Goal: Information Seeking & Learning: Learn about a topic

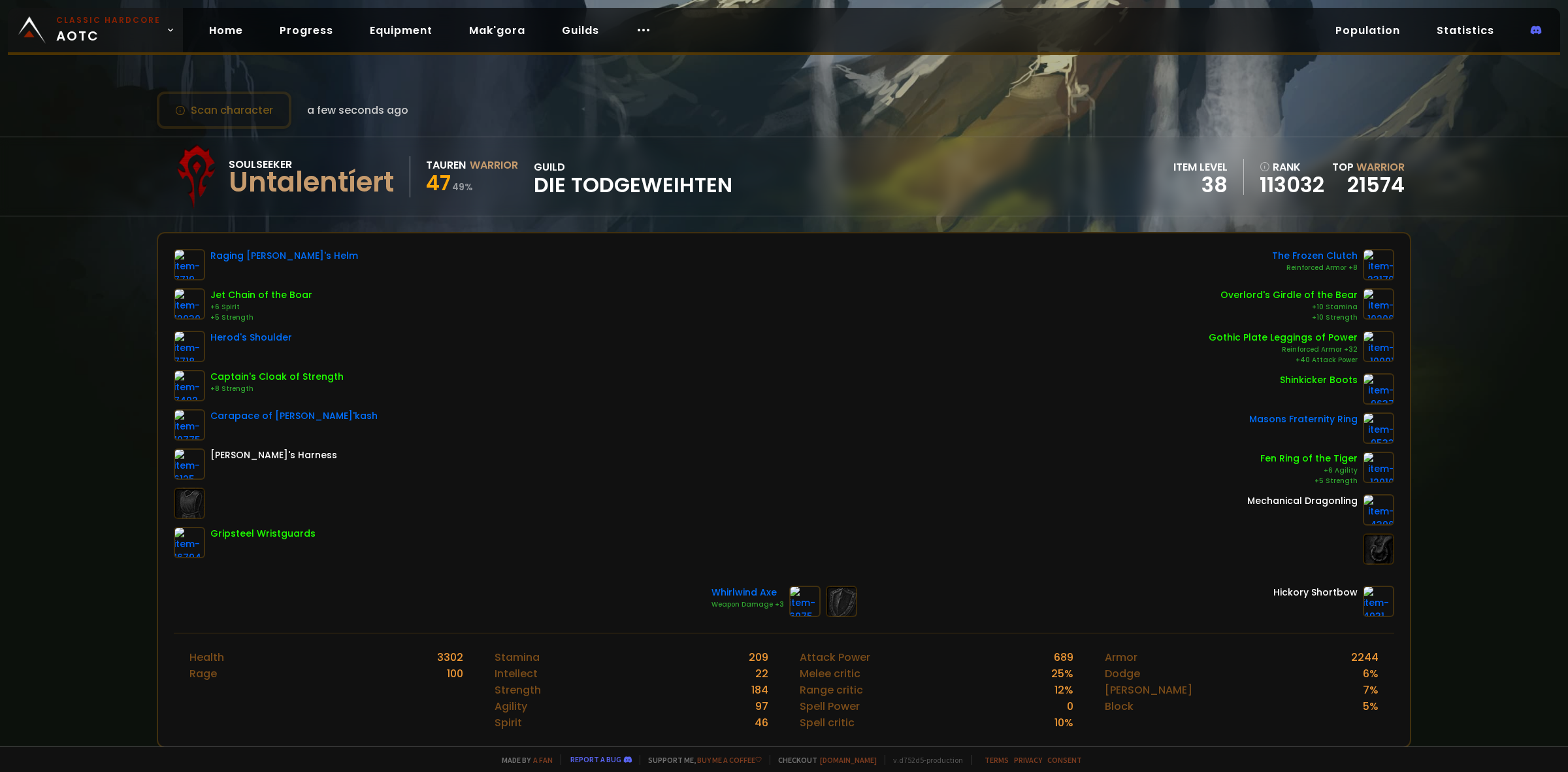
click at [73, 34] on span "Classic Hardcore AOTC" at bounding box center [108, 30] width 105 height 31
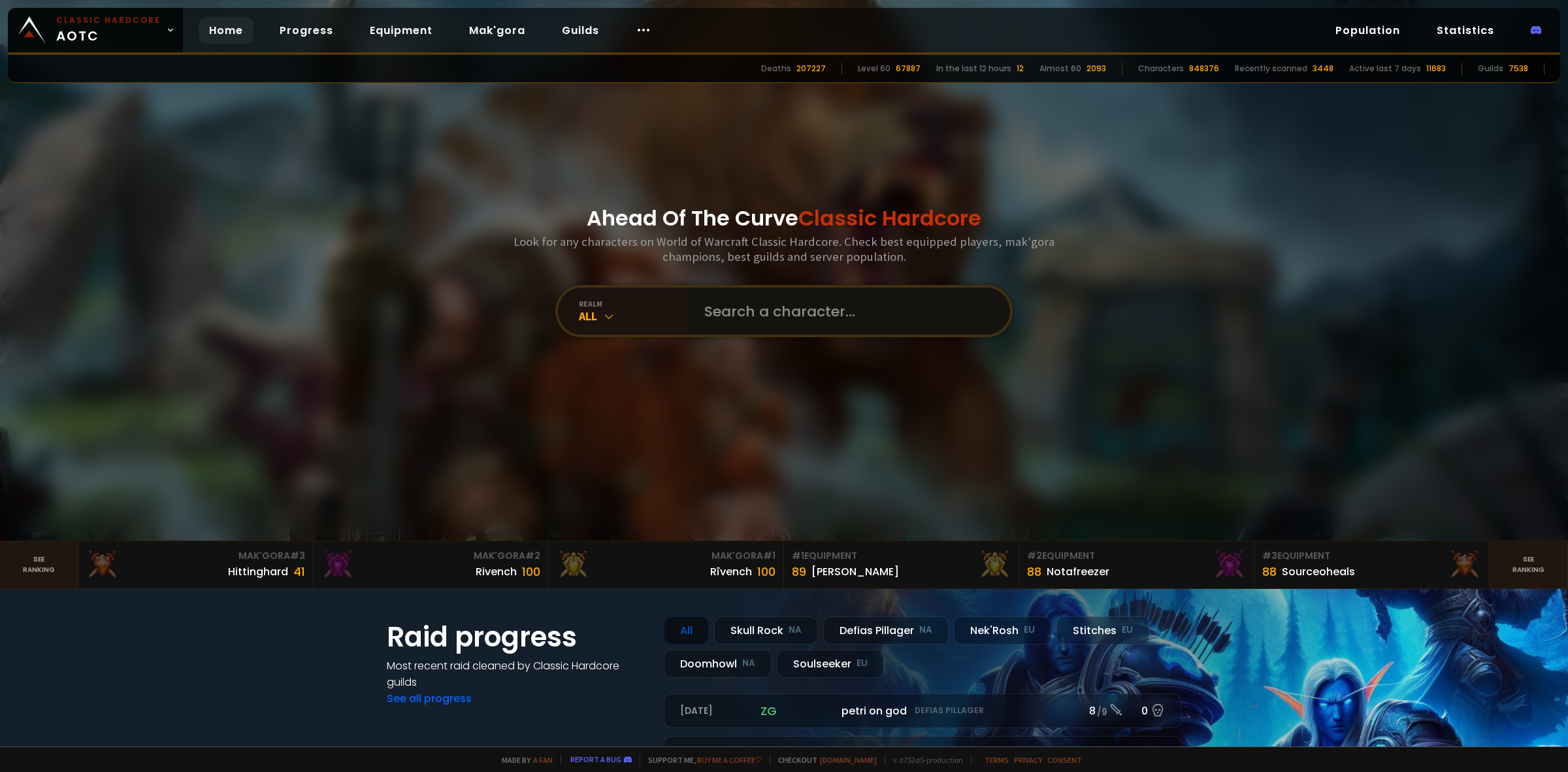
click at [795, 299] on input "text" at bounding box center [845, 310] width 298 height 47
type input "inrii"
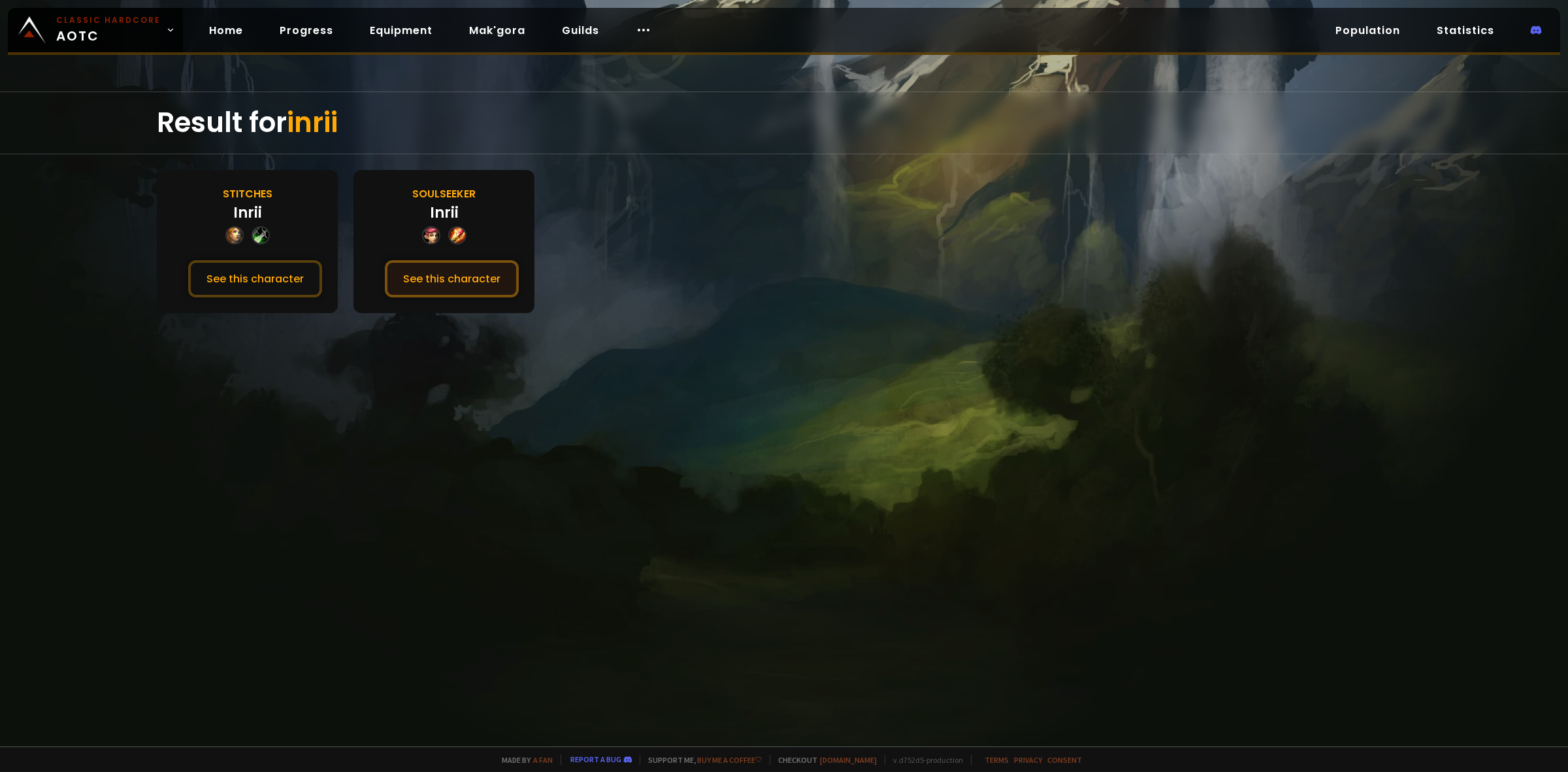
click at [455, 280] on button "See this character" at bounding box center [451, 278] width 134 height 38
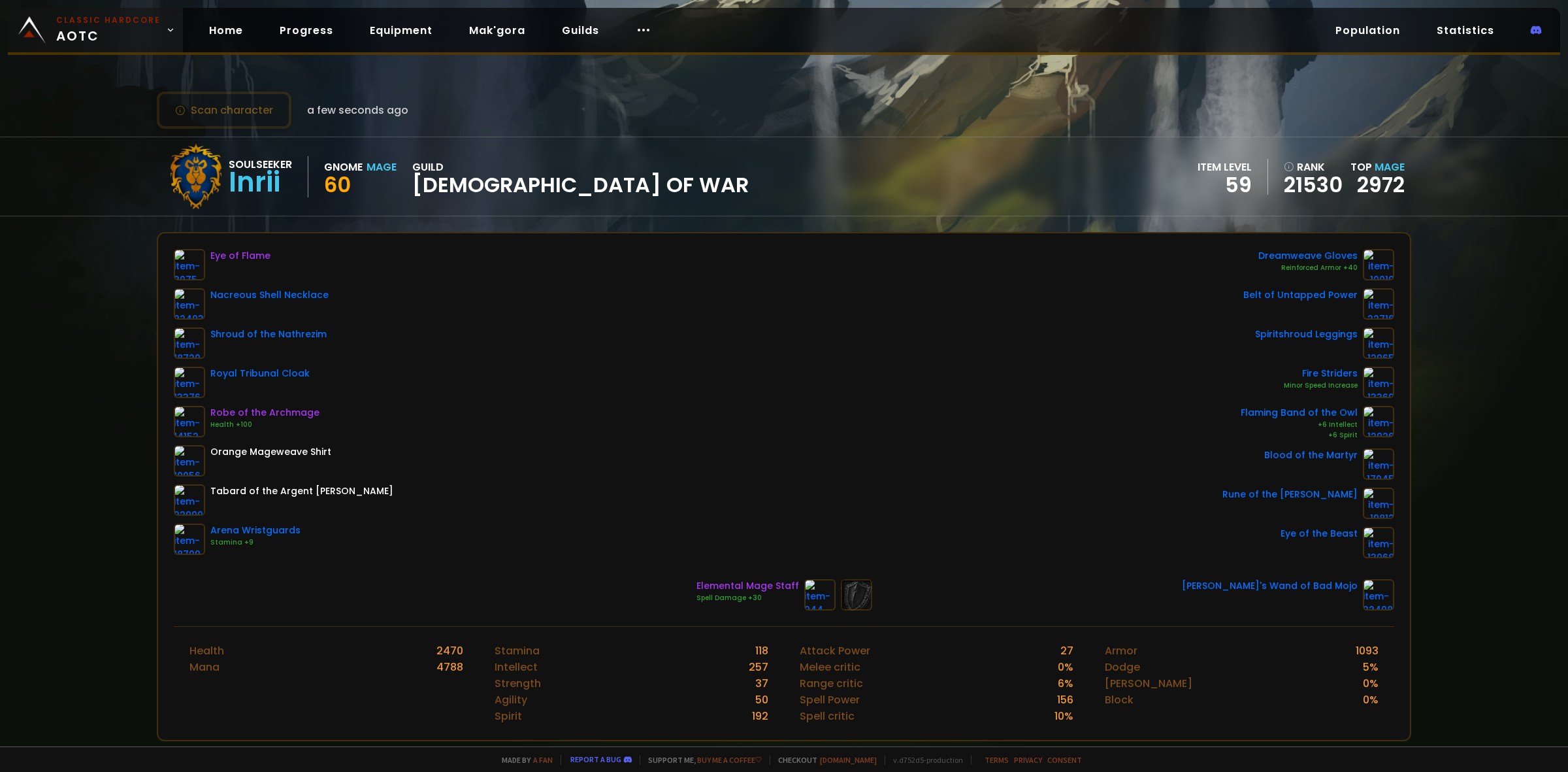
click at [59, 24] on small "Classic Hardcore" at bounding box center [108, 20] width 105 height 12
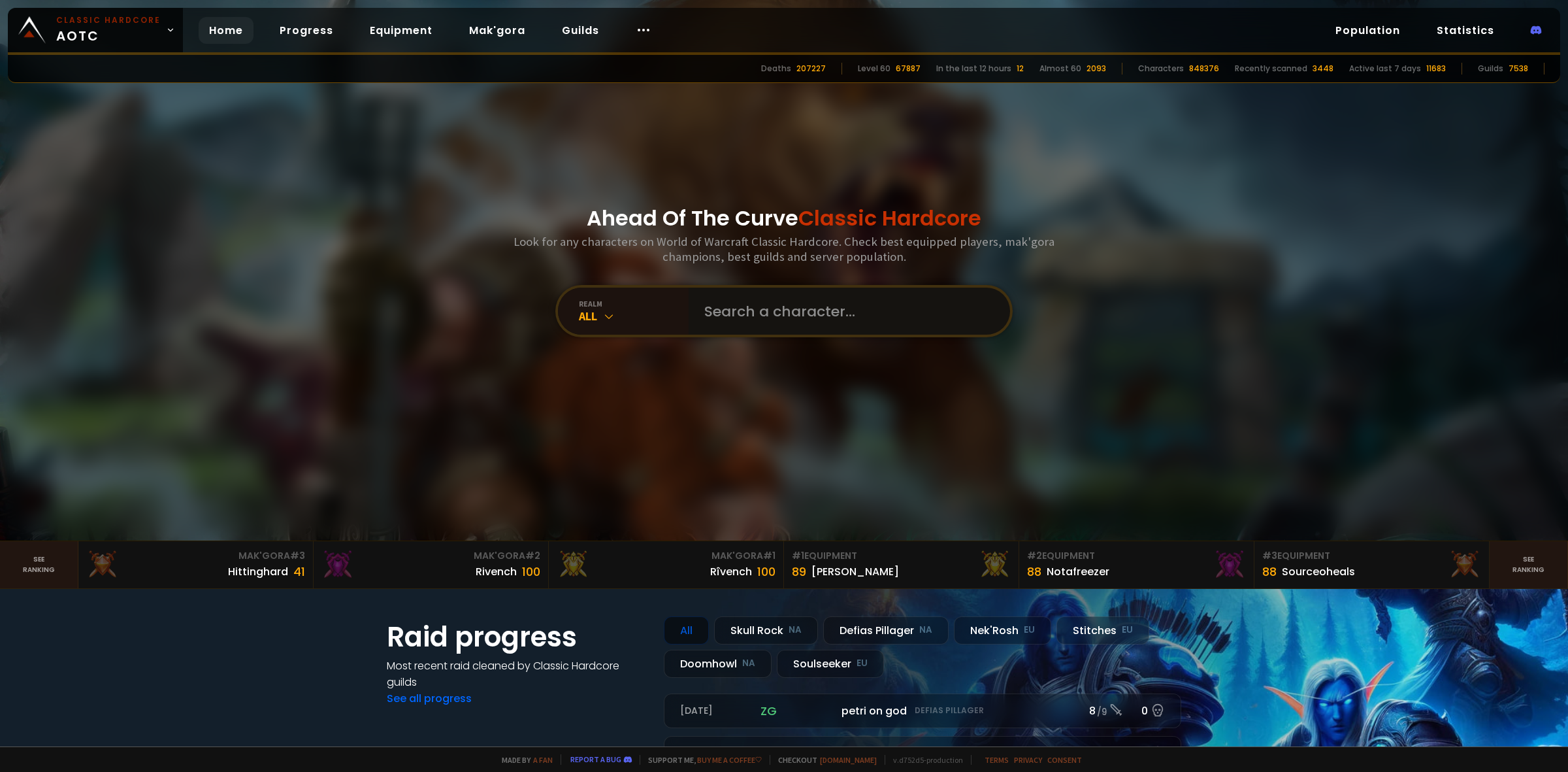
click at [762, 306] on input "text" at bounding box center [845, 310] width 298 height 47
type input "axtasy"
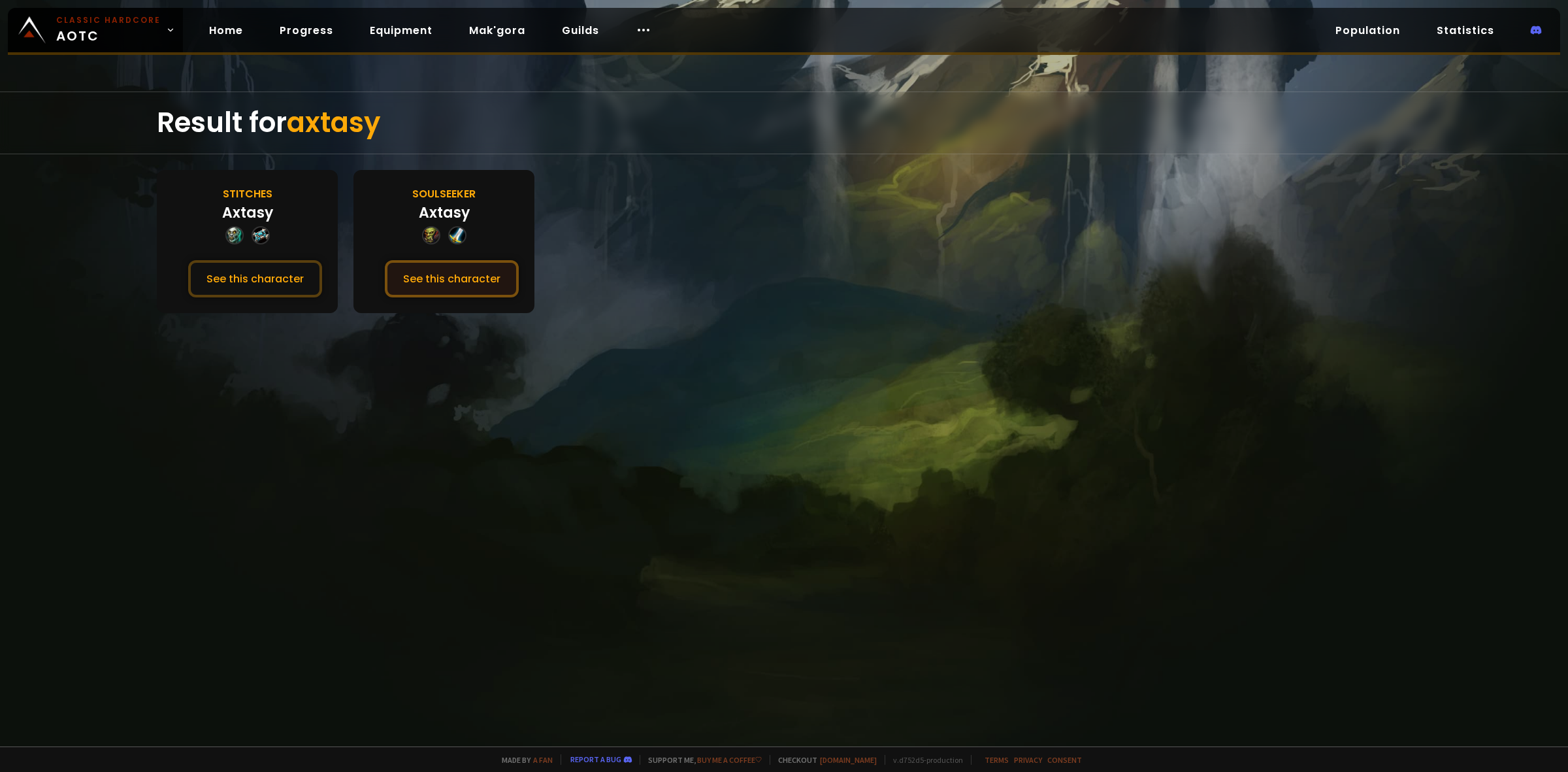
click at [433, 273] on button "See this character" at bounding box center [451, 278] width 134 height 38
